Goal: Transaction & Acquisition: Purchase product/service

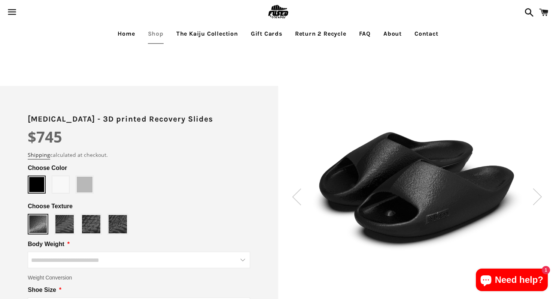
click at [201, 33] on link "The Kaiju Collection" at bounding box center [207, 33] width 73 height 19
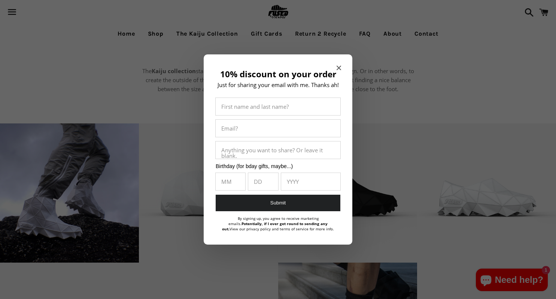
click at [339, 69] on icon "Close modal" at bounding box center [339, 68] width 4 height 4
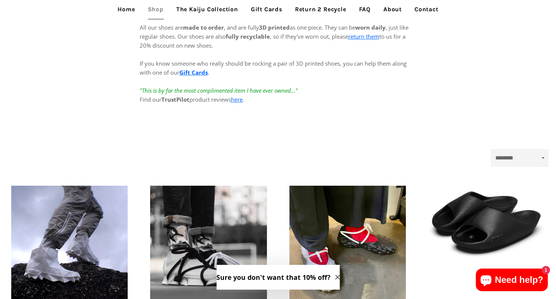
scroll to position [150, 0]
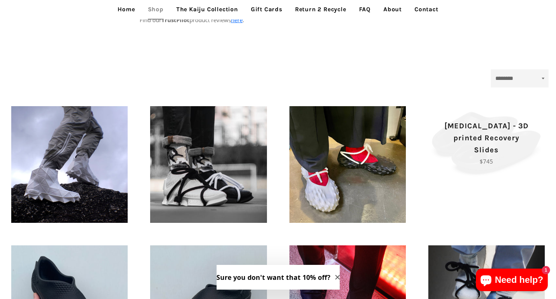
click at [461, 165] on span "[MEDICAL_DATA] - 3D printed Recovery Slides Regular price $745" at bounding box center [487, 143] width 117 height 74
